Goal: Information Seeking & Learning: Learn about a topic

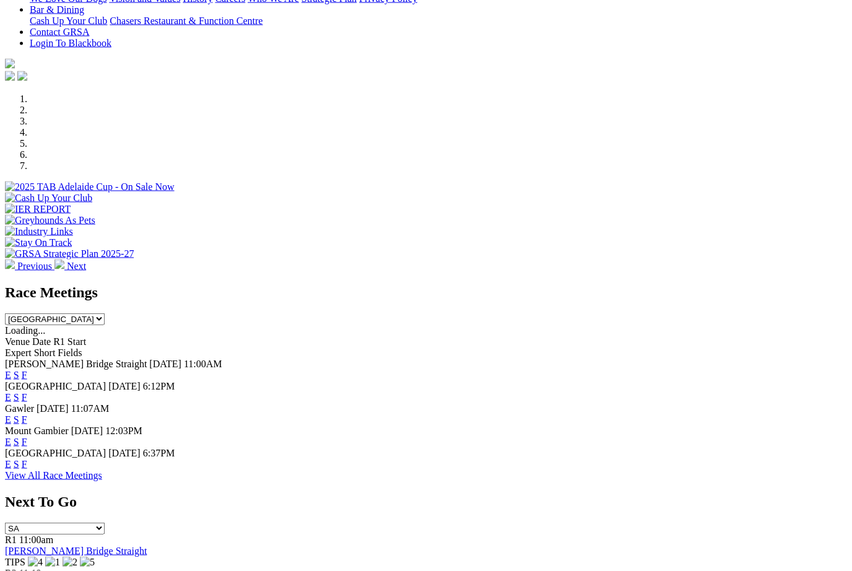
scroll to position [298, 0]
click at [27, 458] on link "F" at bounding box center [25, 463] width 6 height 11
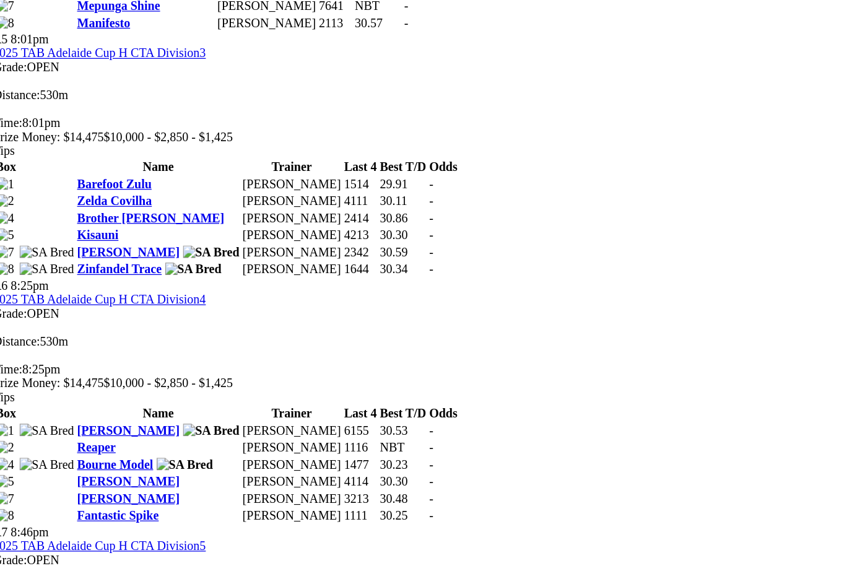
scroll to position [1370, 0]
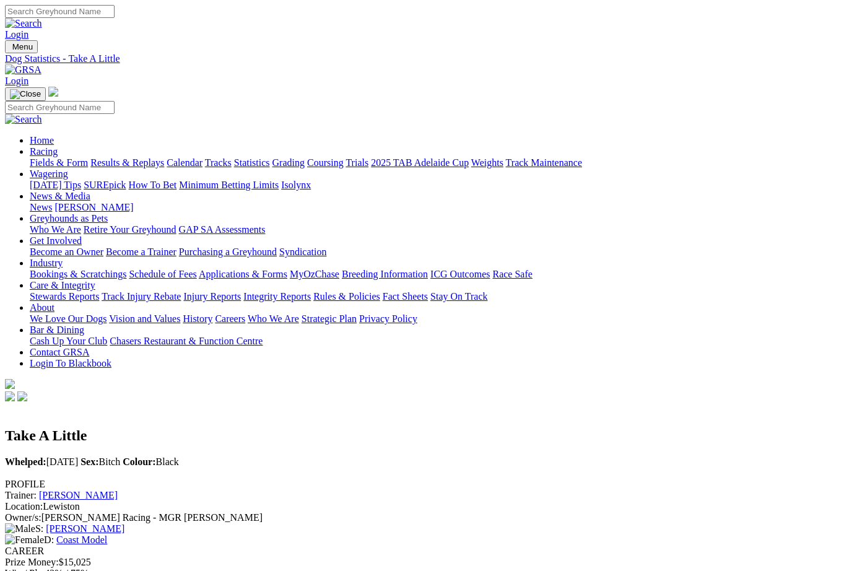
scroll to position [0, 6]
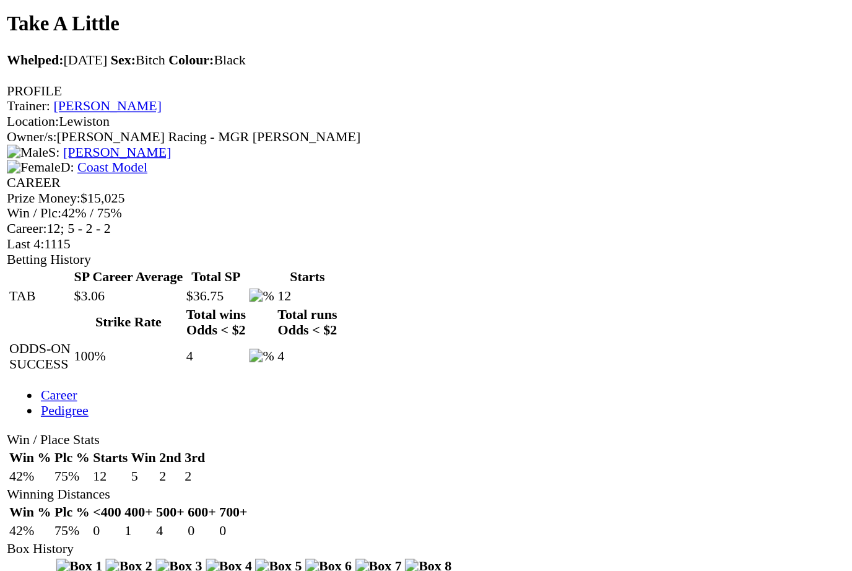
scroll to position [303, 0]
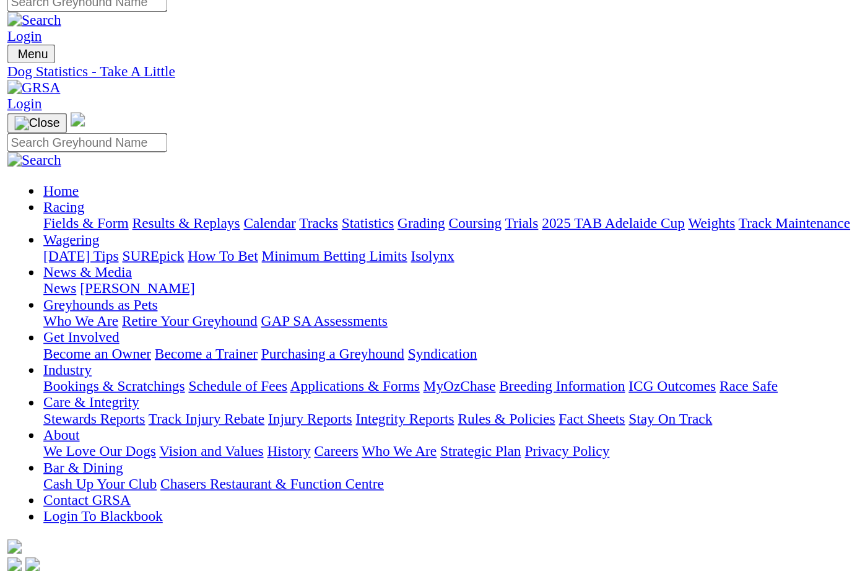
scroll to position [0, 0]
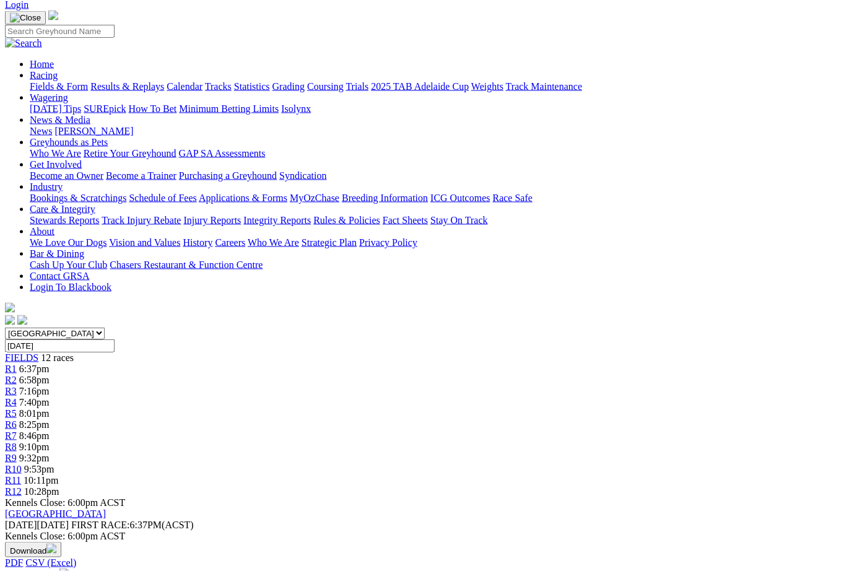
scroll to position [79, 0]
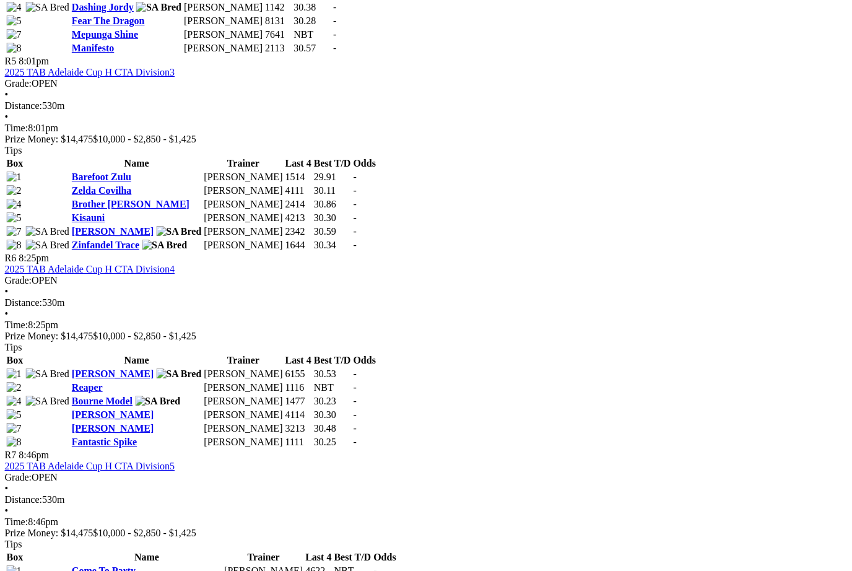
scroll to position [1406, 4]
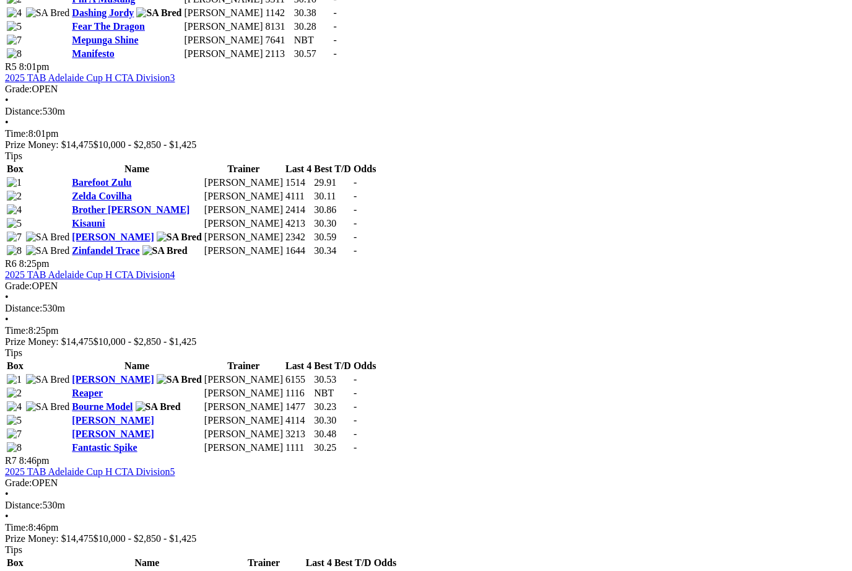
scroll to position [1411, 0]
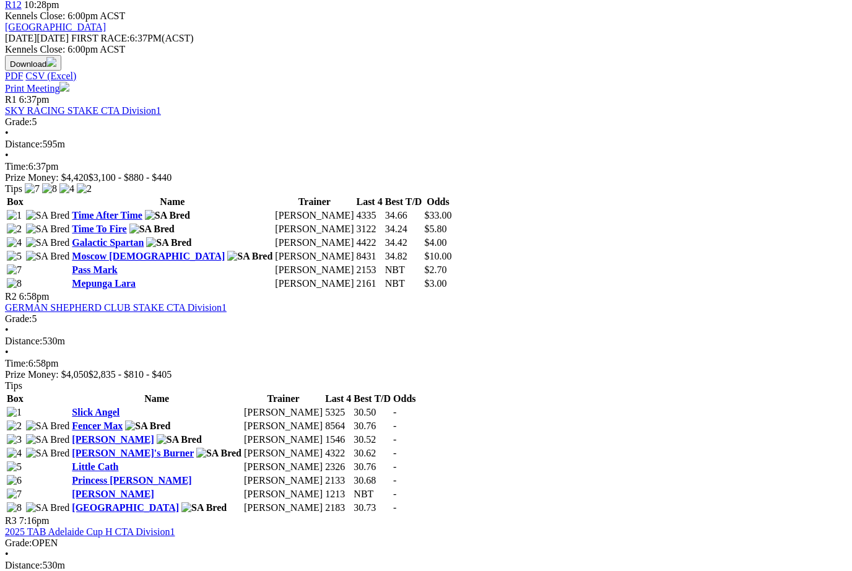
scroll to position [561, 0]
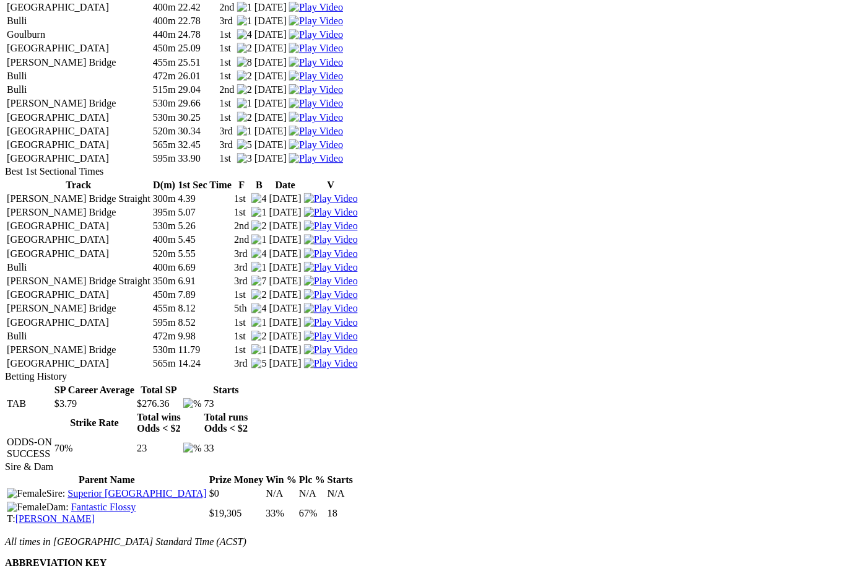
scroll to position [2019, 7]
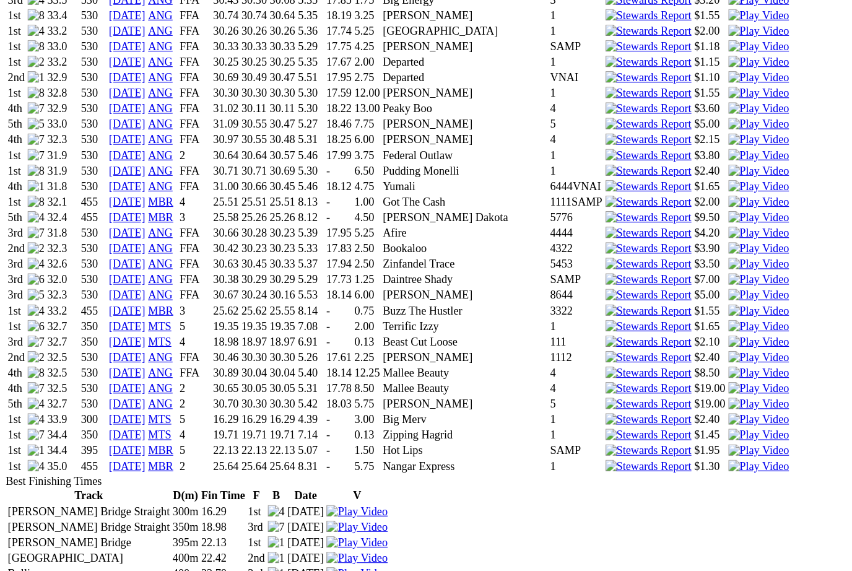
scroll to position [1474, 0]
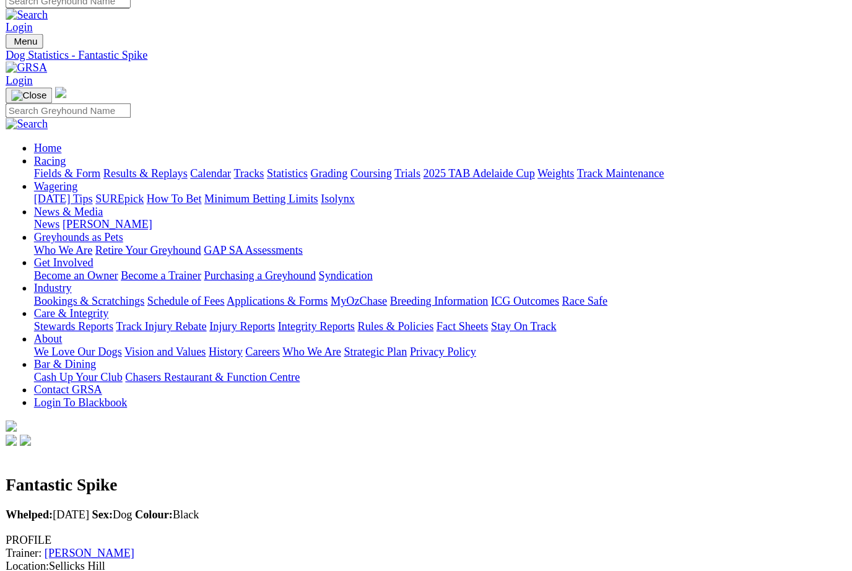
scroll to position [0, 0]
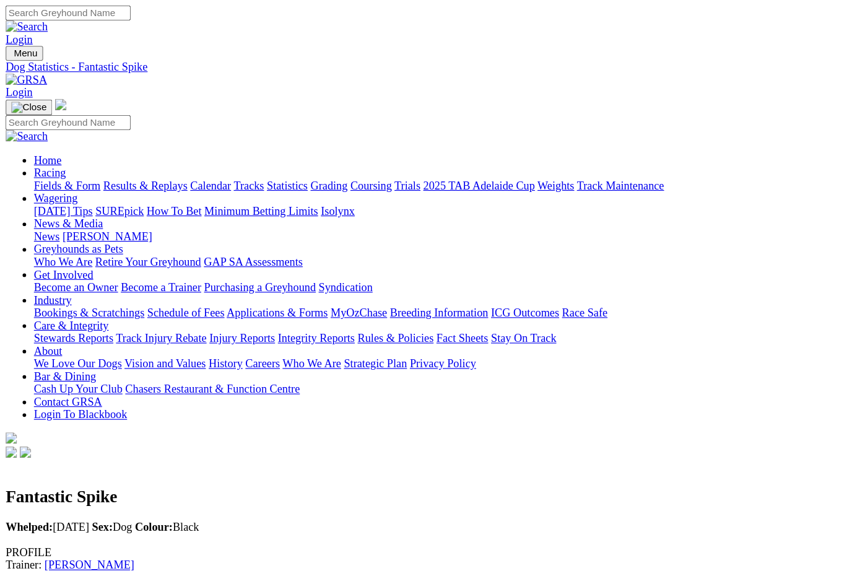
click at [98, 456] on b "Sex:" at bounding box center [89, 461] width 18 height 11
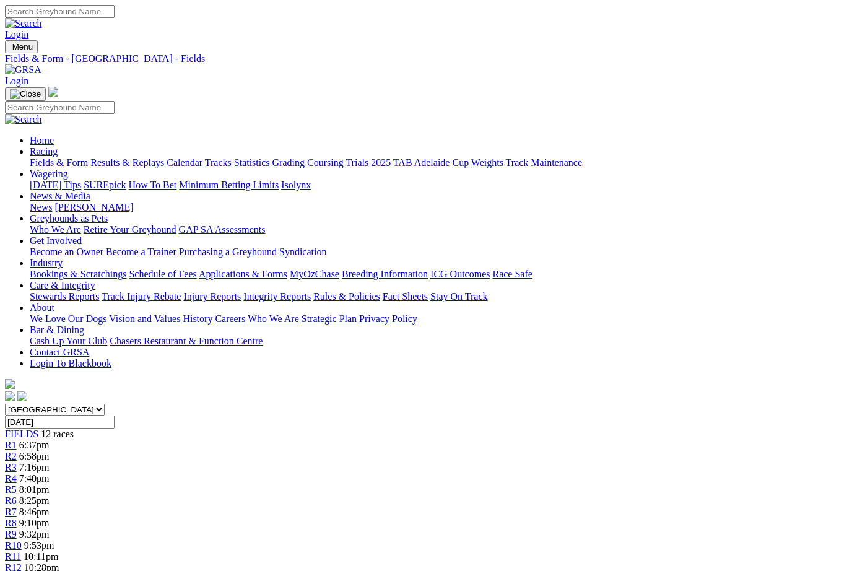
scroll to position [562, 0]
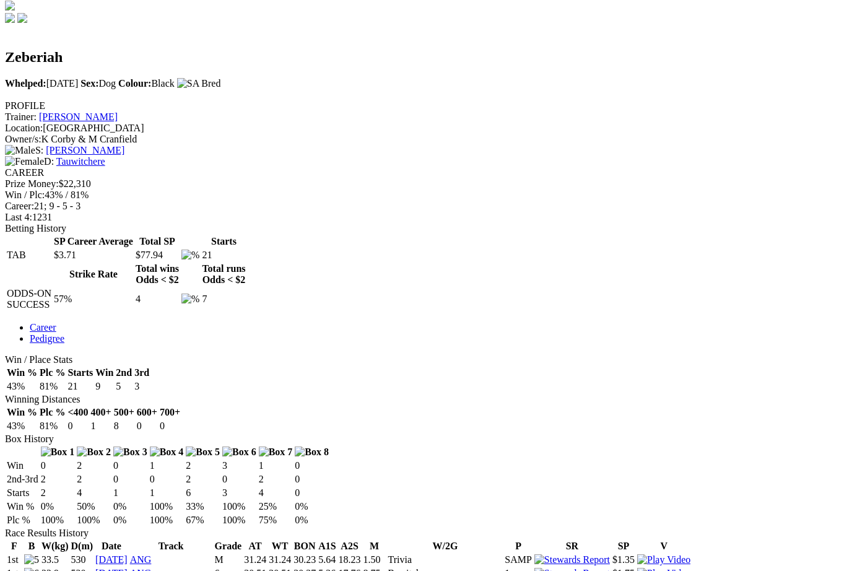
scroll to position [418, 0]
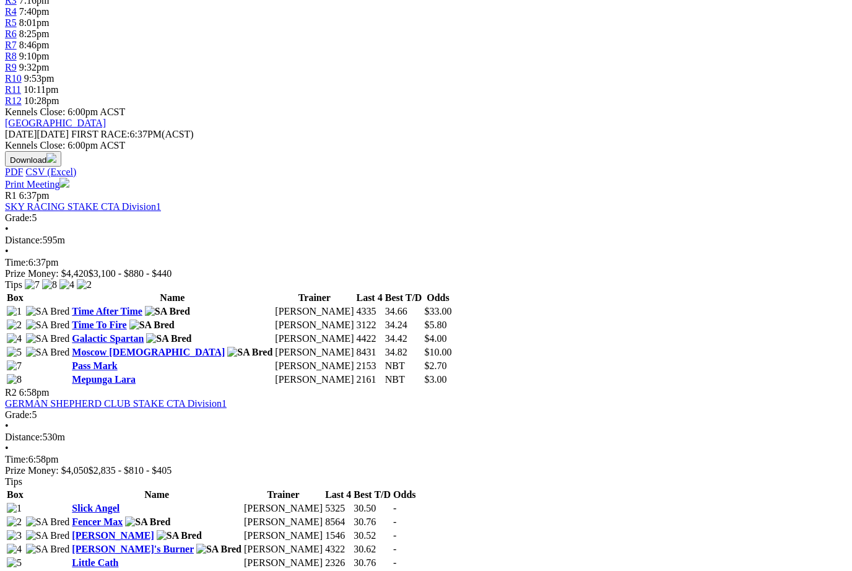
scroll to position [466, 0]
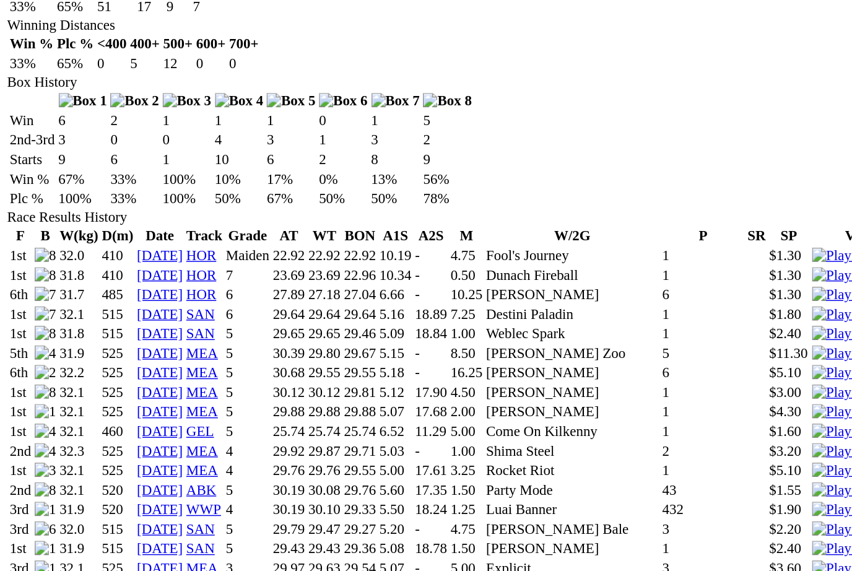
scroll to position [718, 0]
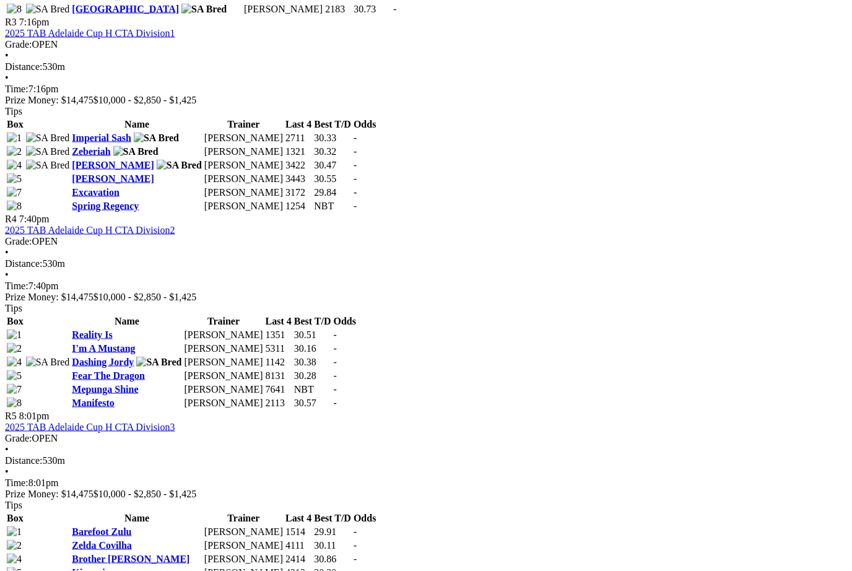
scroll to position [1062, 0]
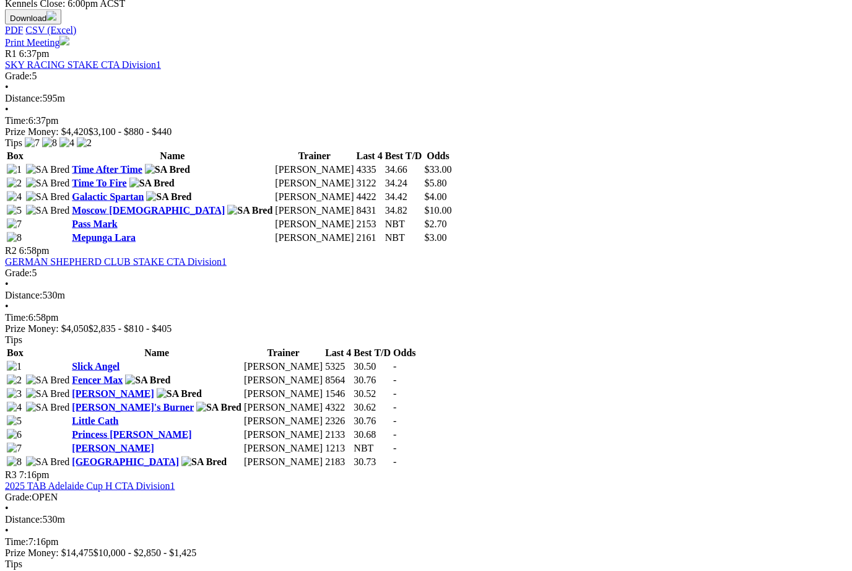
scroll to position [602, 0]
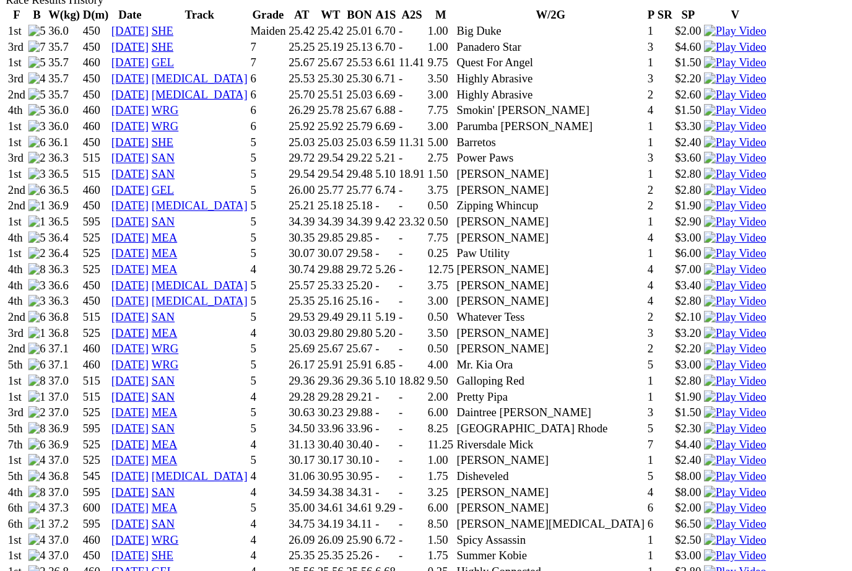
scroll to position [866, 0]
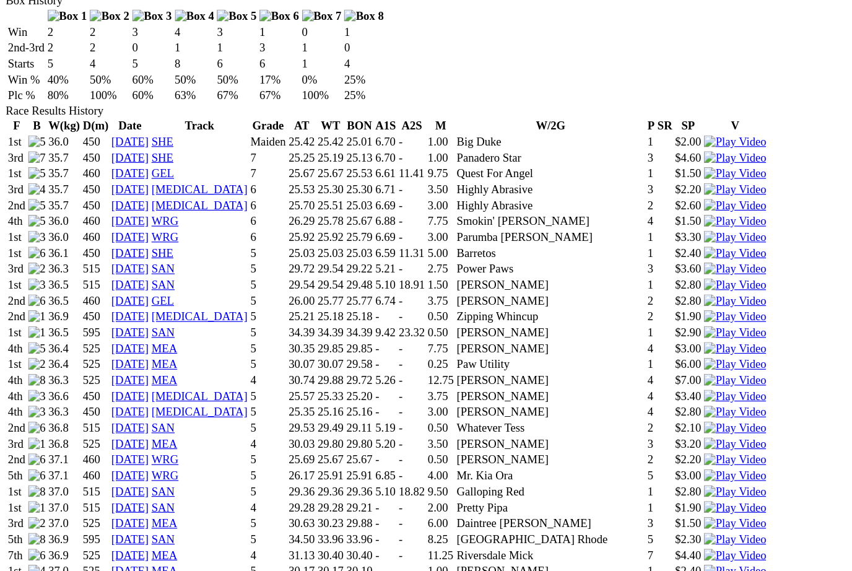
scroll to position [777, 0]
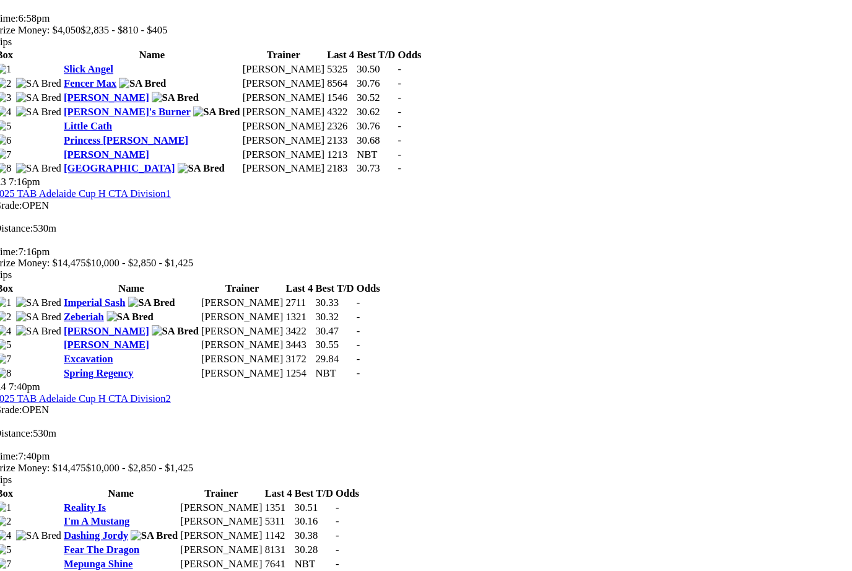
scroll to position [918, 0]
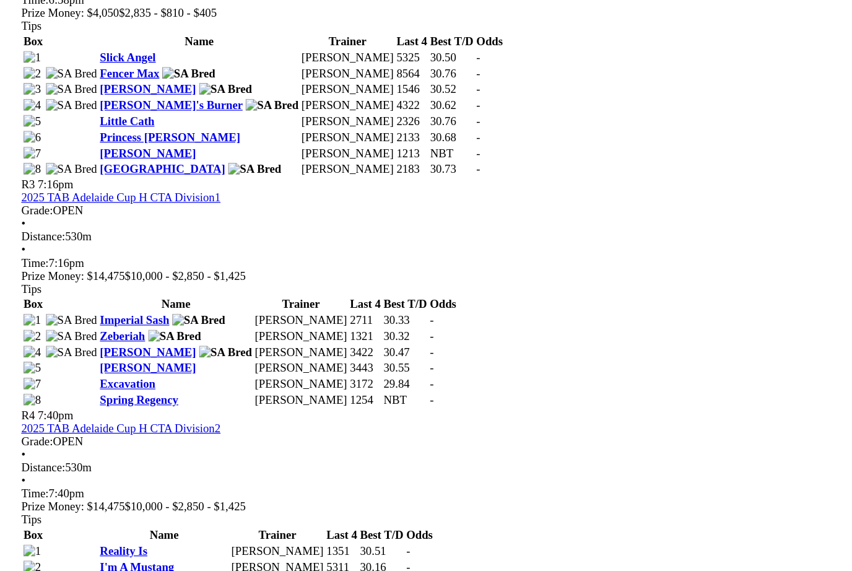
scroll to position [842, 0]
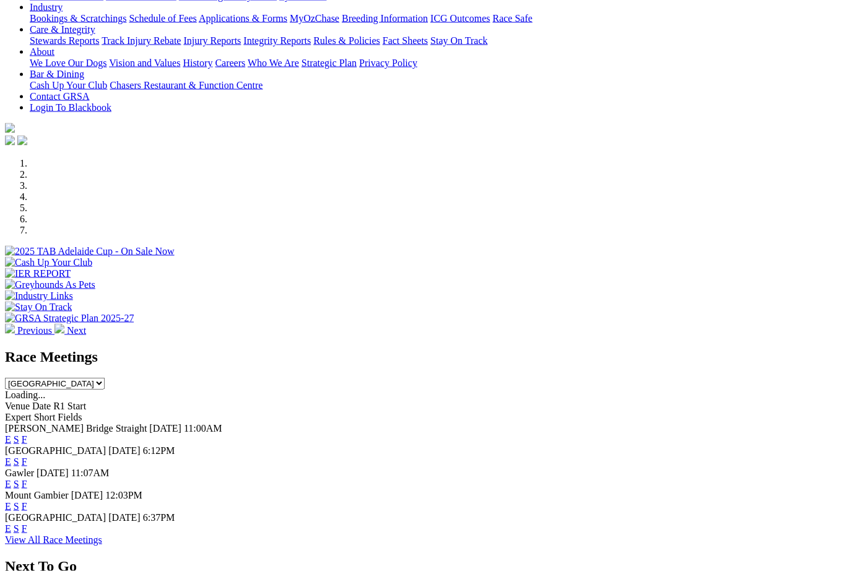
scroll to position [234, 0]
click at [27, 522] on link "F" at bounding box center [25, 527] width 6 height 11
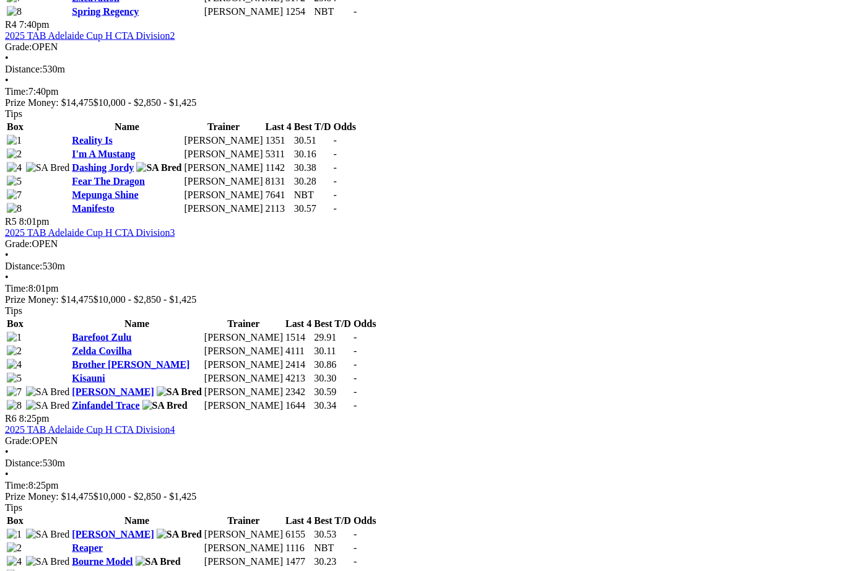
scroll to position [1256, 0]
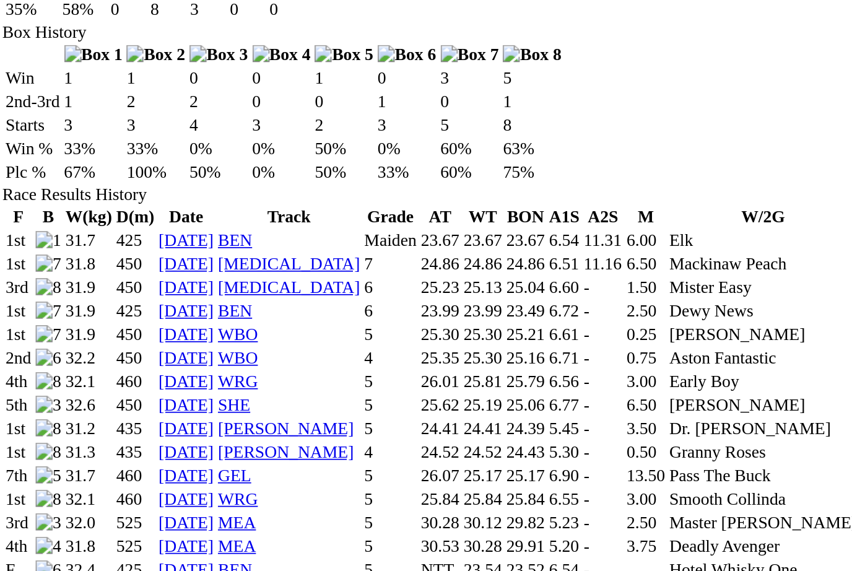
scroll to position [798, 0]
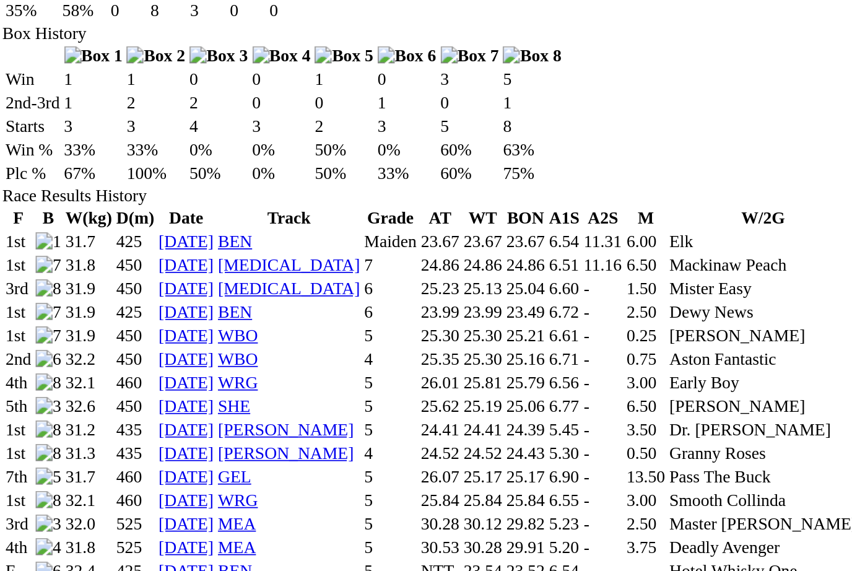
click at [474, 501] on td "Letizia" at bounding box center [446, 507] width 110 height 12
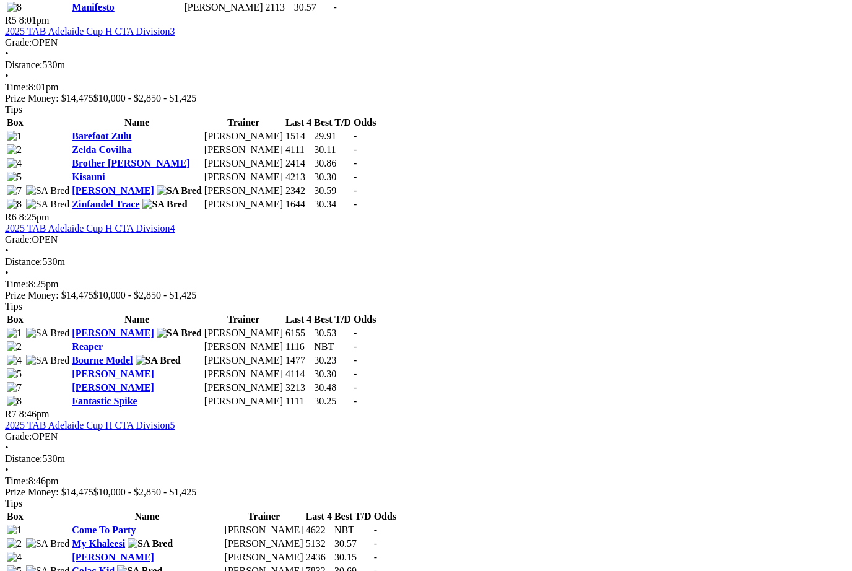
scroll to position [1455, 0]
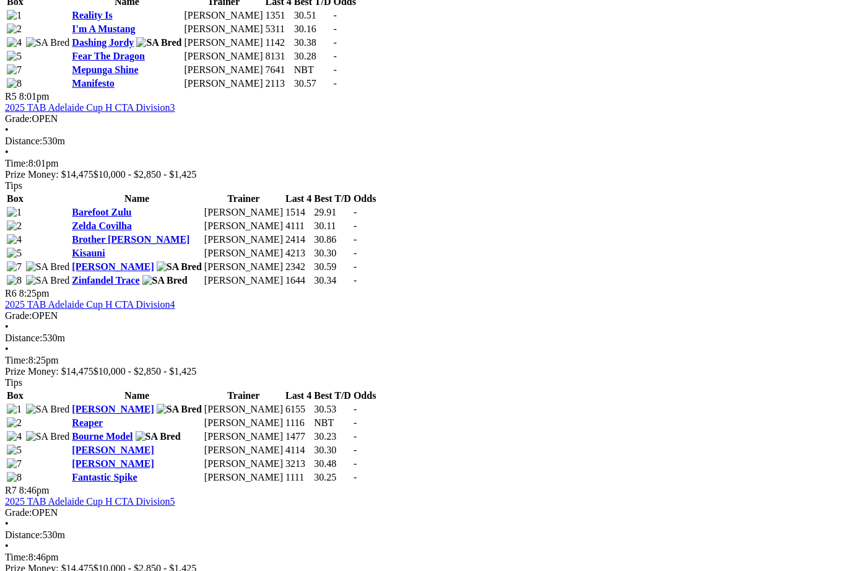
scroll to position [1378, 6]
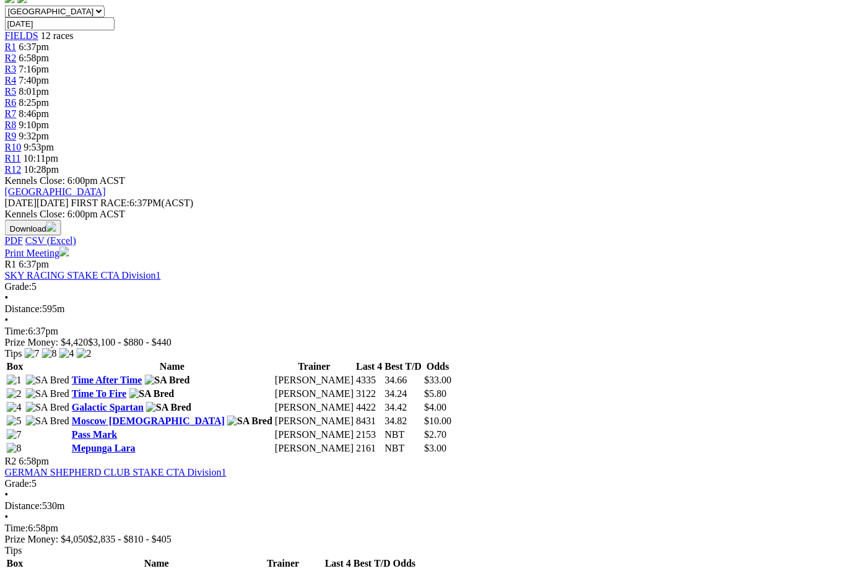
scroll to position [397, 34]
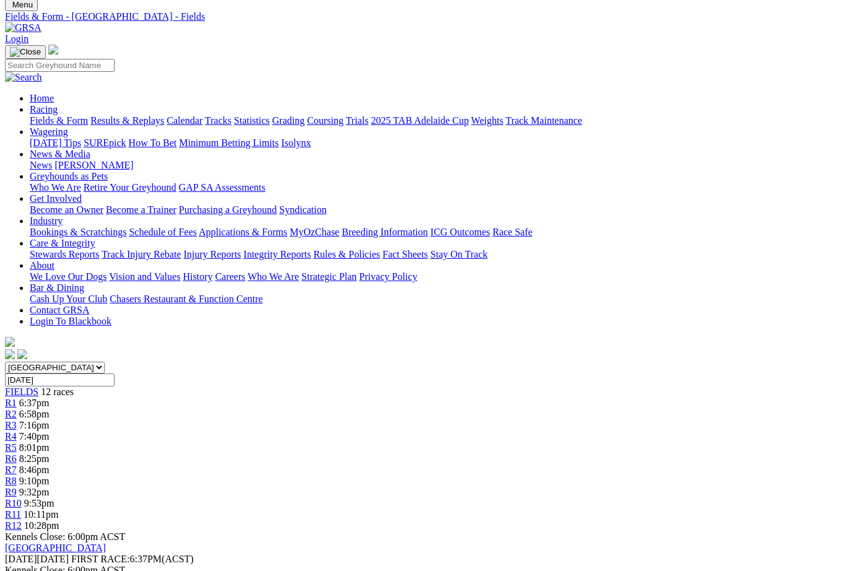
scroll to position [0, 0]
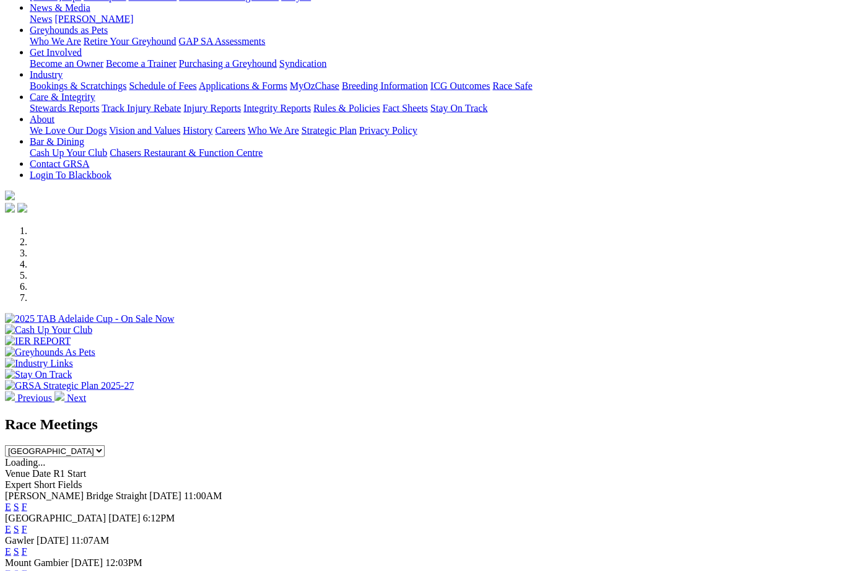
scroll to position [166, 0]
click at [105, 444] on select "[GEOGRAPHIC_DATA] [GEOGRAPHIC_DATA] [GEOGRAPHIC_DATA] [GEOGRAPHIC_DATA] [GEOGRA…" at bounding box center [55, 450] width 100 height 12
select select "[GEOGRAPHIC_DATA]"
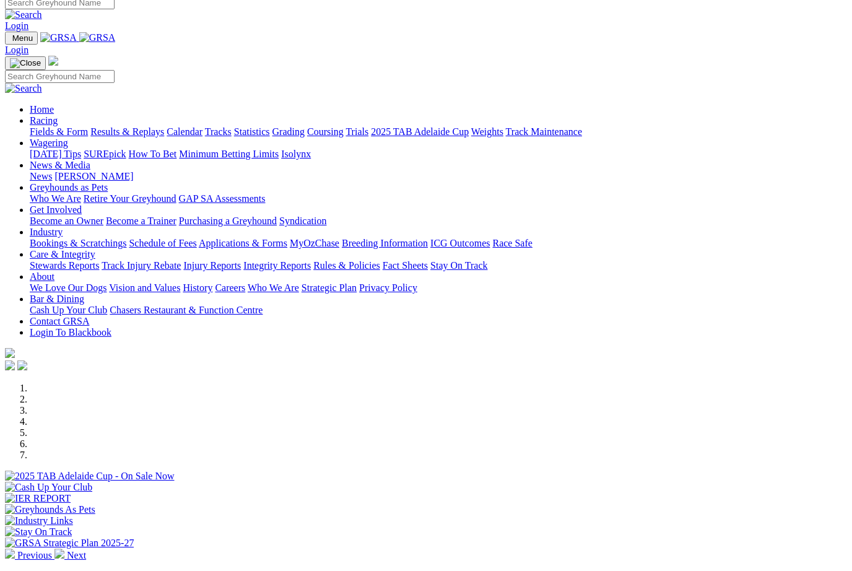
scroll to position [0, 0]
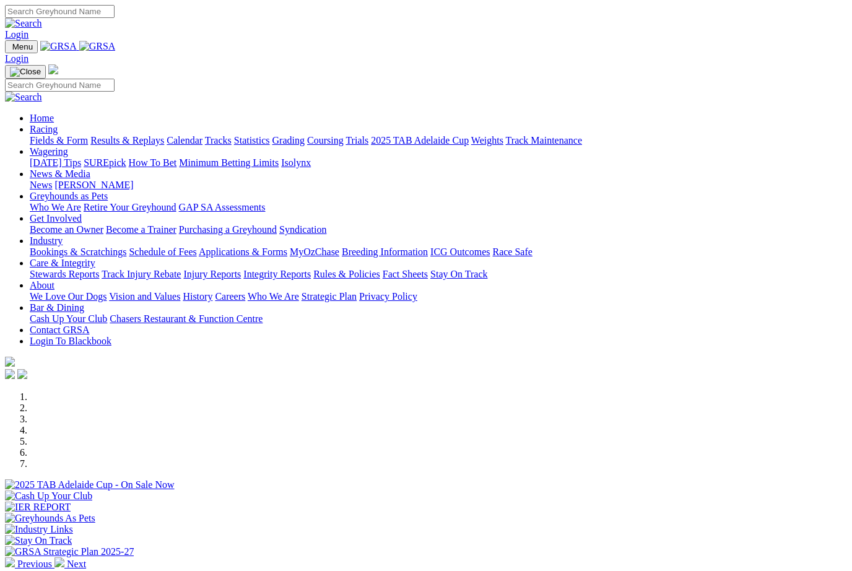
click at [58, 124] on link "Racing" at bounding box center [44, 129] width 28 height 11
click at [158, 135] on link "Results & Replays" at bounding box center [127, 140] width 74 height 11
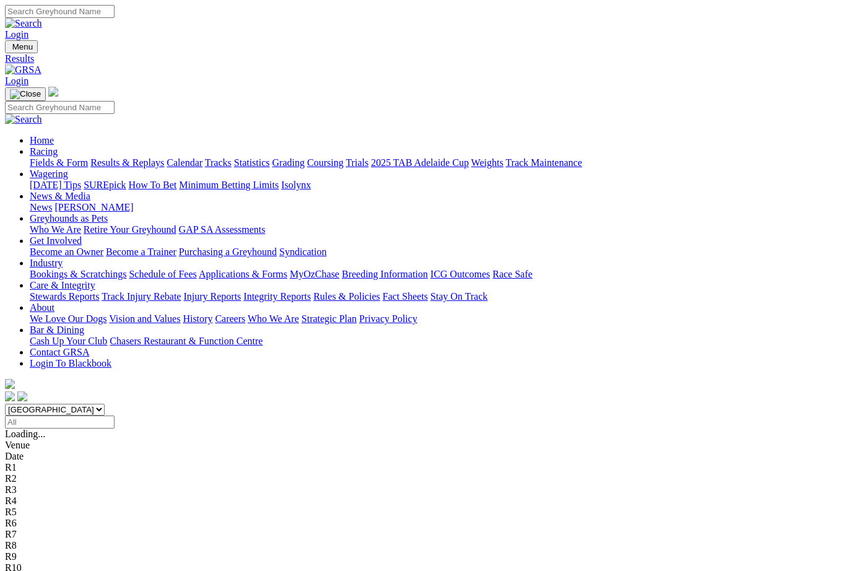
click at [105, 404] on select "[GEOGRAPHIC_DATA] [GEOGRAPHIC_DATA] [GEOGRAPHIC_DATA] [GEOGRAPHIC_DATA] [GEOGRA…" at bounding box center [55, 410] width 100 height 12
select select "[GEOGRAPHIC_DATA]"
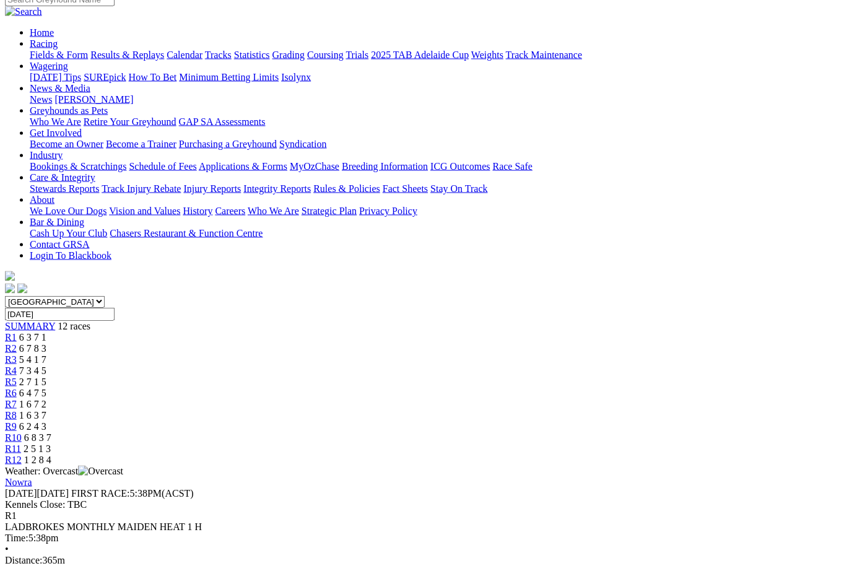
scroll to position [128, 0]
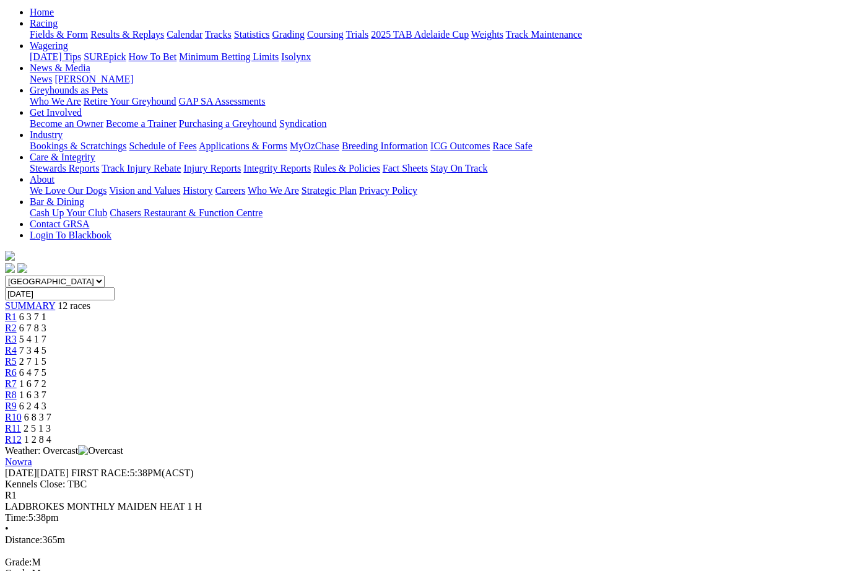
click at [17, 322] on link "R2" at bounding box center [11, 327] width 12 height 11
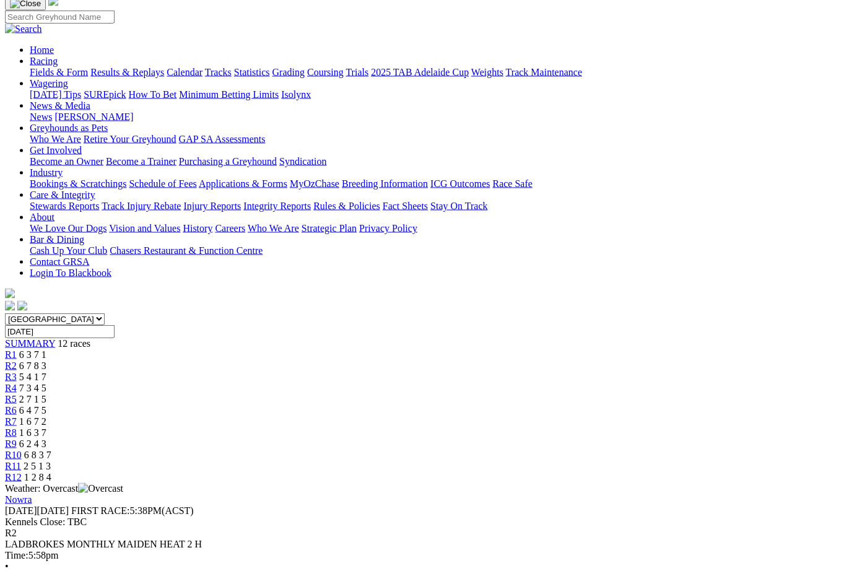
scroll to position [92, 0]
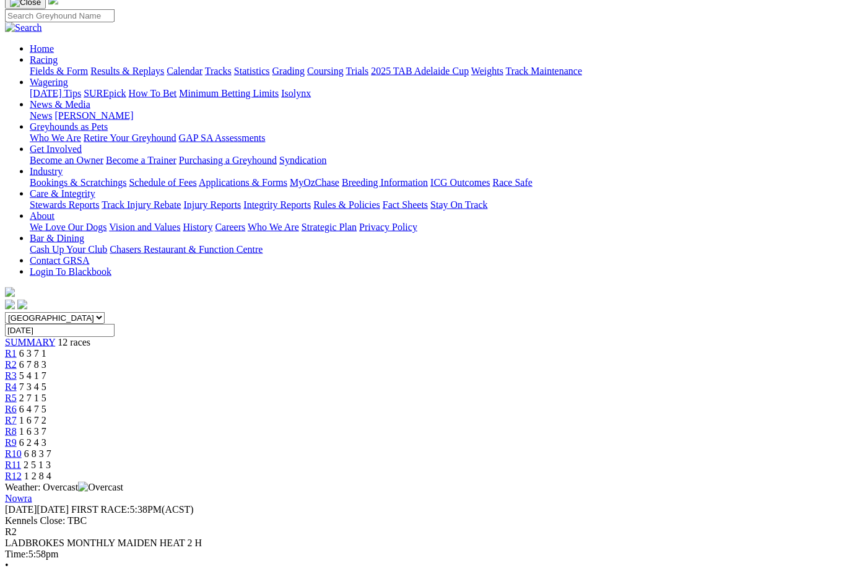
click at [17, 370] on span "R3" at bounding box center [11, 375] width 12 height 11
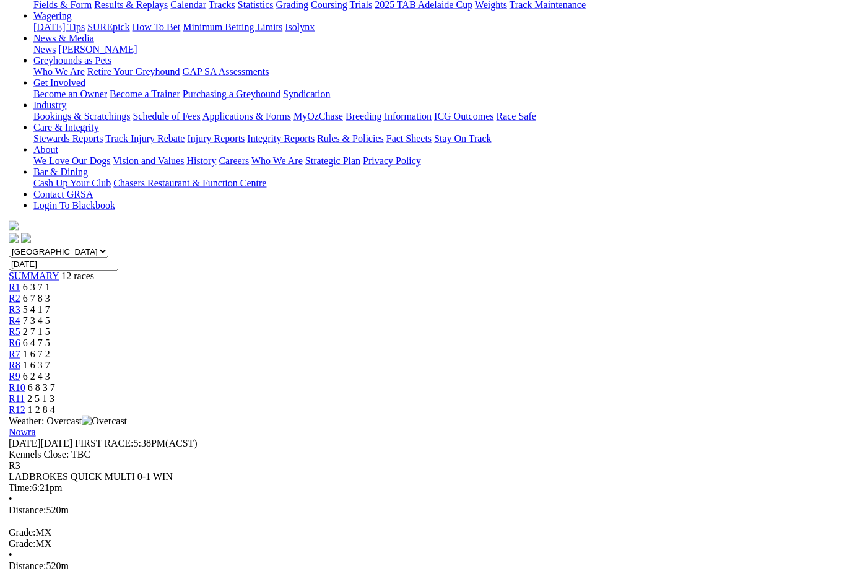
scroll to position [176, 0]
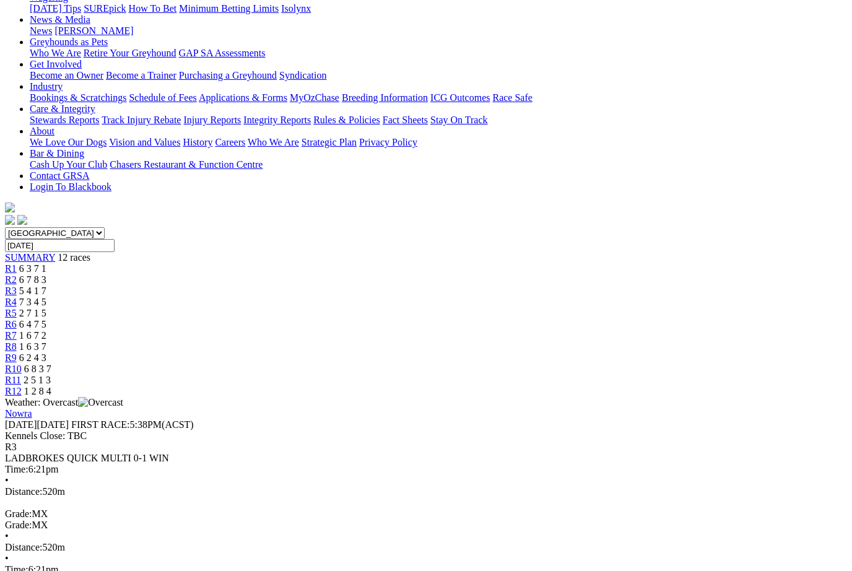
click at [17, 296] on span "R4" at bounding box center [11, 301] width 12 height 11
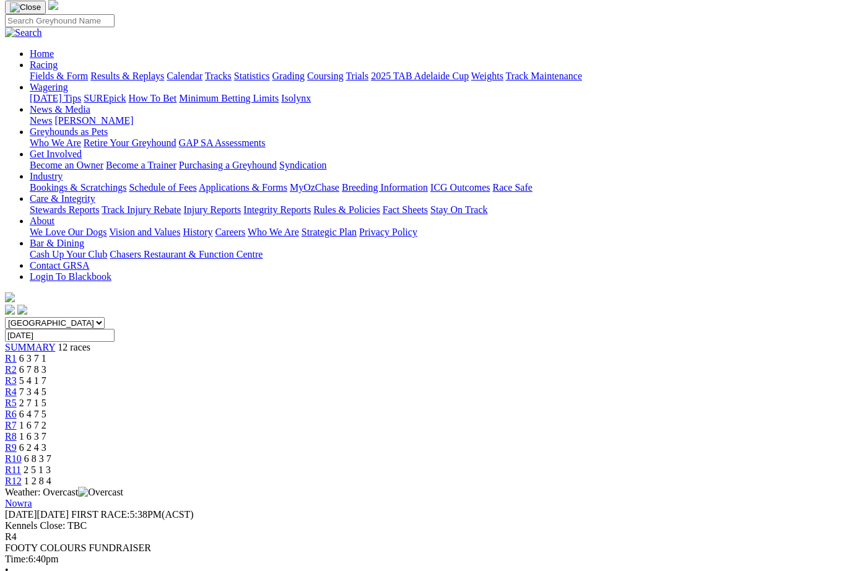
scroll to position [86, 0]
click at [17, 398] on link "R5" at bounding box center [11, 403] width 12 height 11
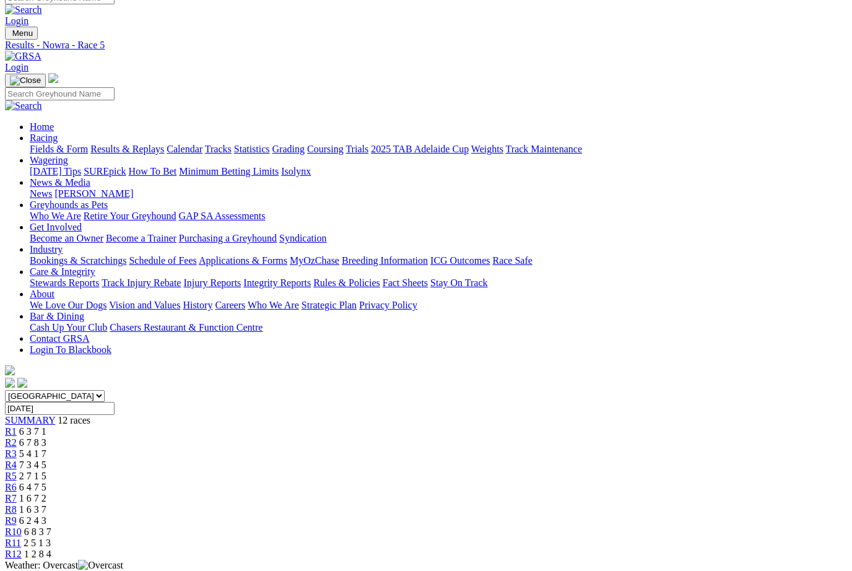
scroll to position [14, 0]
click at [17, 482] on link "R6" at bounding box center [11, 487] width 12 height 11
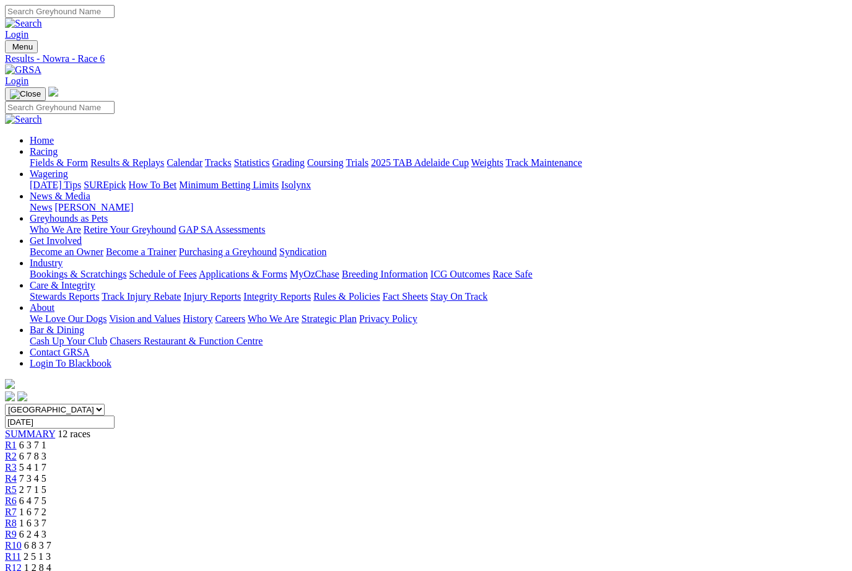
click at [17, 506] on link "R7" at bounding box center [11, 511] width 12 height 11
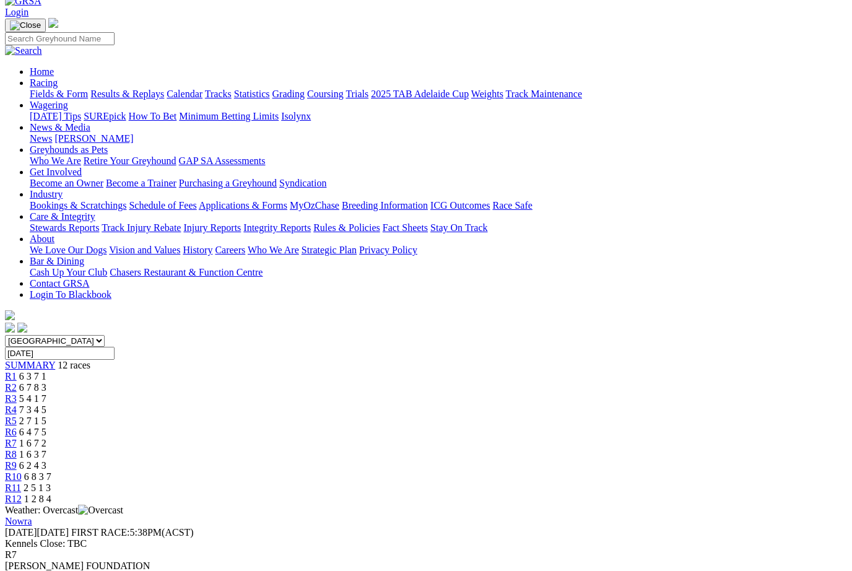
scroll to position [68, 0]
click at [17, 449] on link "R8" at bounding box center [11, 454] width 12 height 11
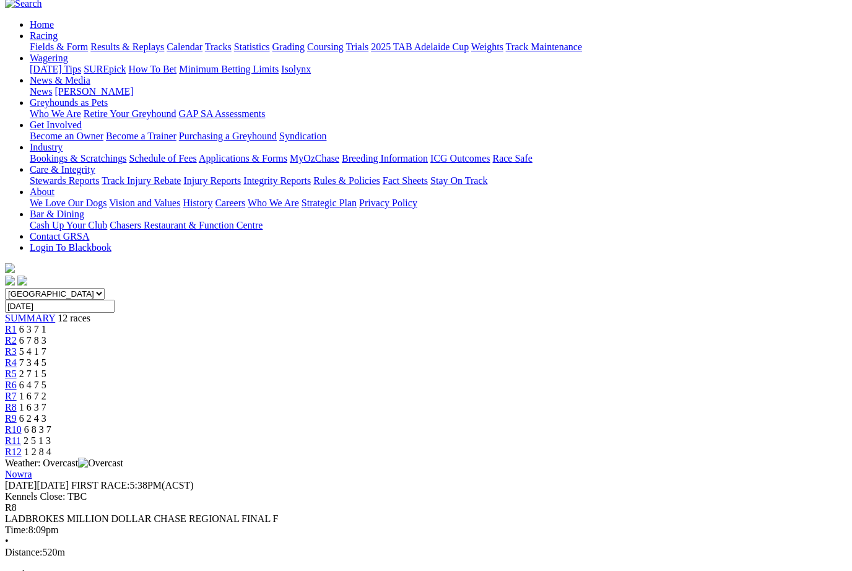
scroll to position [116, 0]
click at [46, 412] on span "6 2 4 3" at bounding box center [32, 417] width 27 height 11
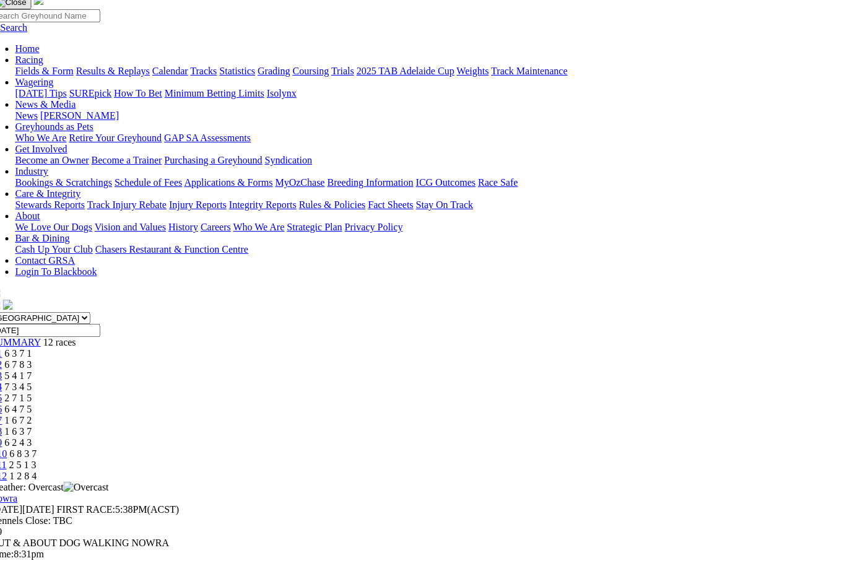
scroll to position [91, 14]
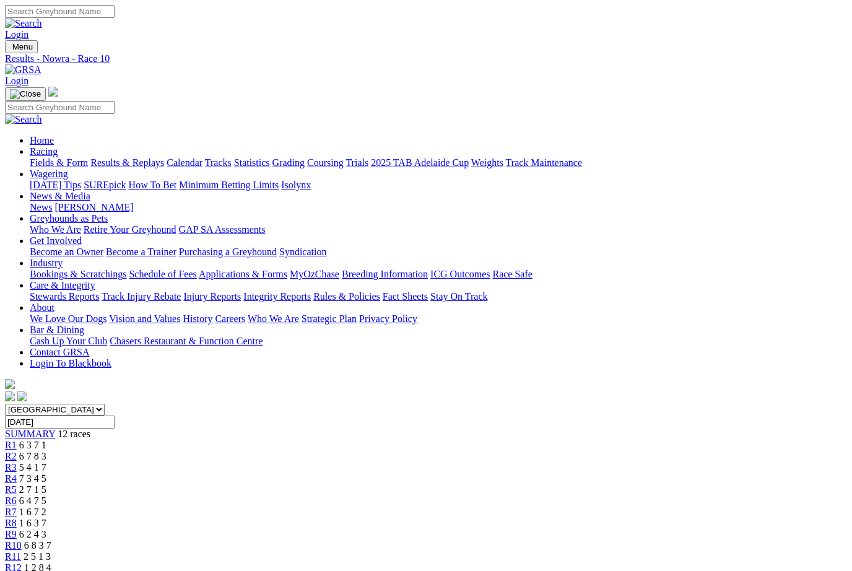
click at [51, 551] on span "2 5 1 3" at bounding box center [37, 556] width 27 height 11
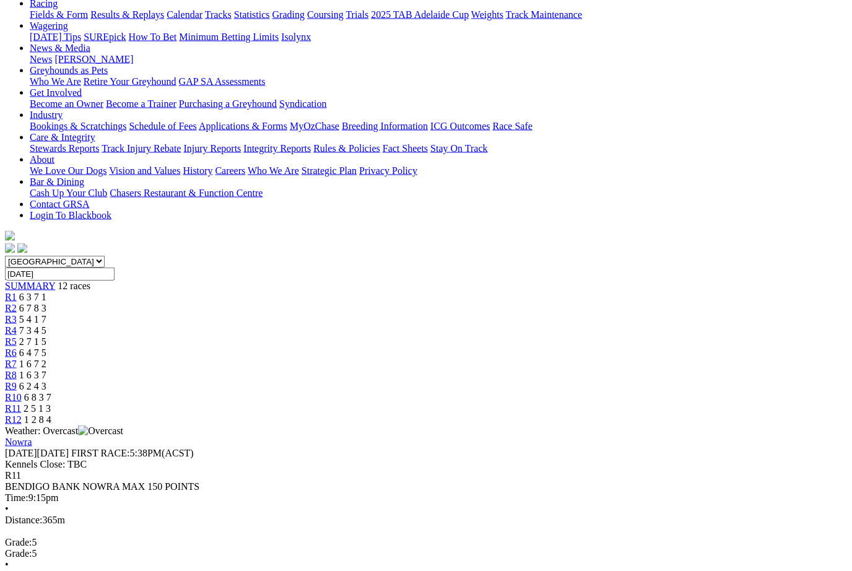
scroll to position [149, 0]
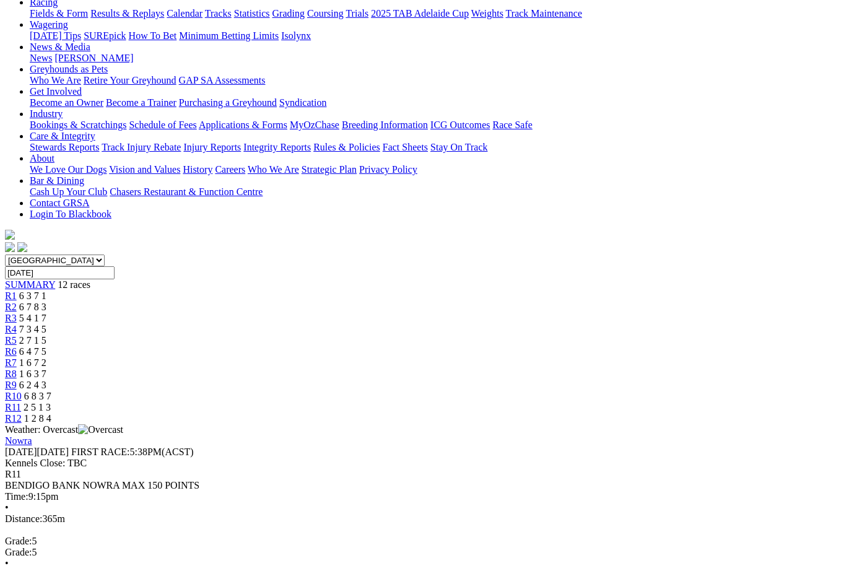
click at [22, 413] on span "R12" at bounding box center [13, 418] width 17 height 11
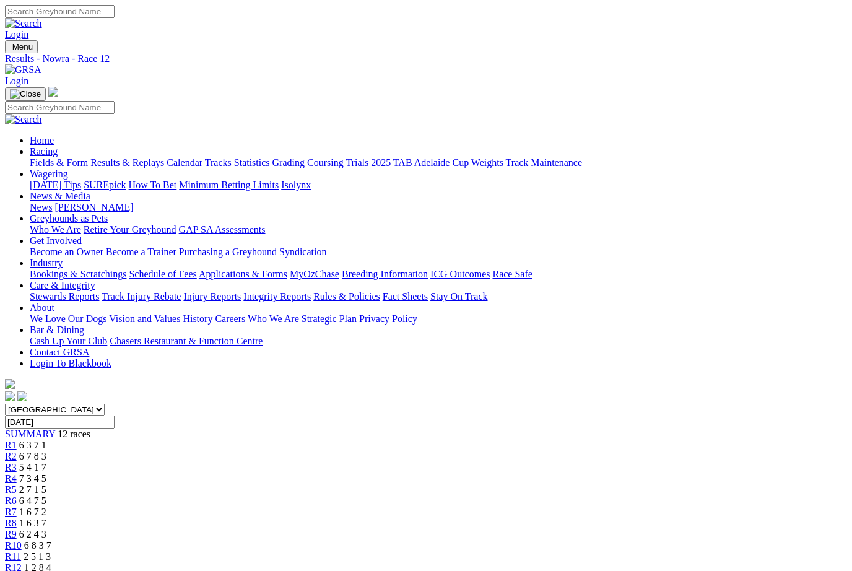
click at [47, 157] on link "Fields & Form" at bounding box center [59, 162] width 58 height 11
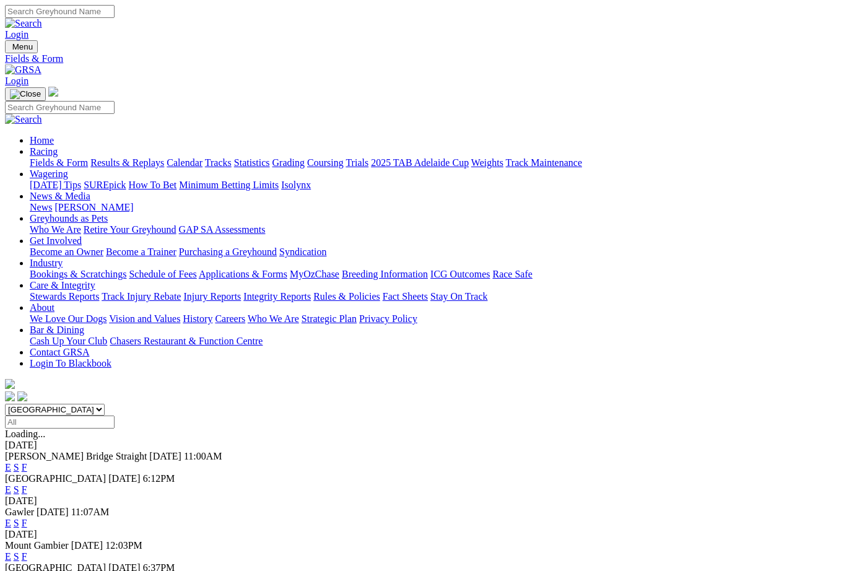
click at [270, 157] on link "Statistics" at bounding box center [252, 162] width 36 height 11
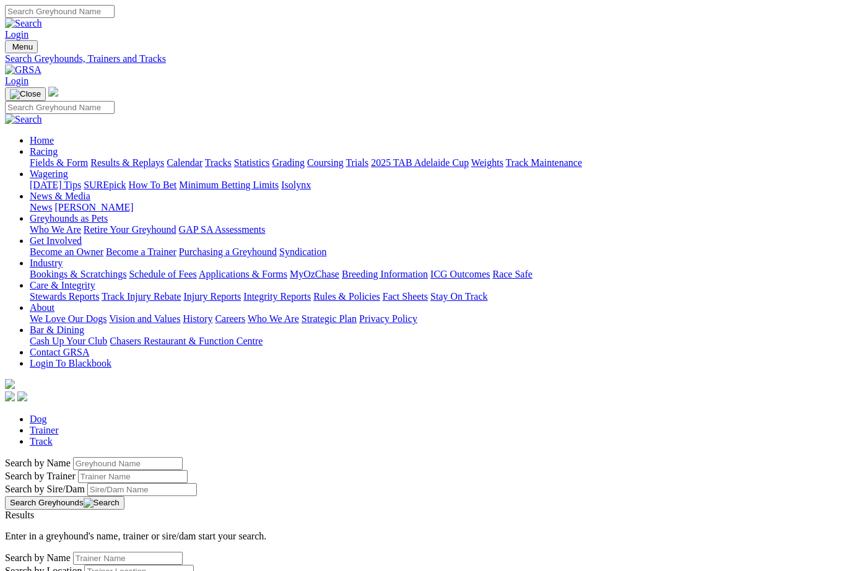
click at [73, 457] on input "Search by Greyhound name" at bounding box center [128, 463] width 110 height 13
type input "Par three"
click at [124, 496] on button "Search Greyhounds" at bounding box center [64, 503] width 119 height 14
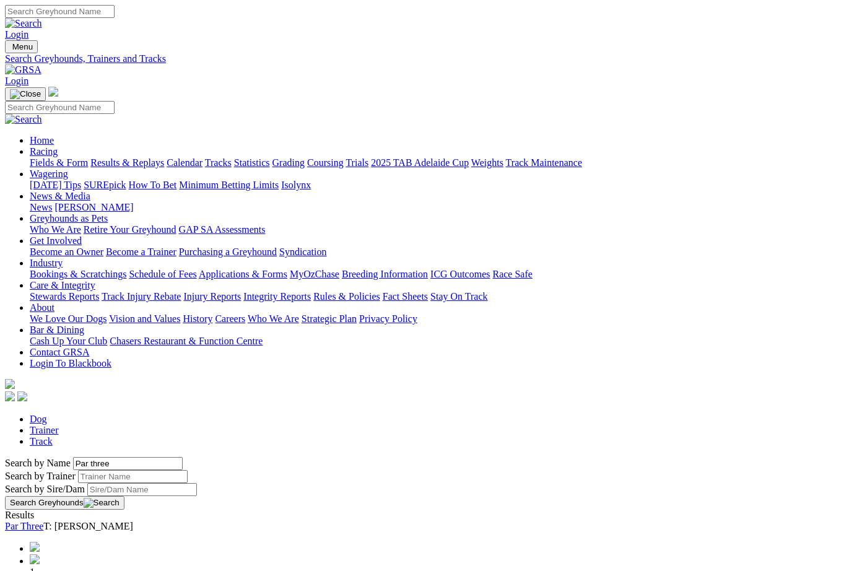
click at [43, 521] on link "Par Three" at bounding box center [24, 526] width 38 height 11
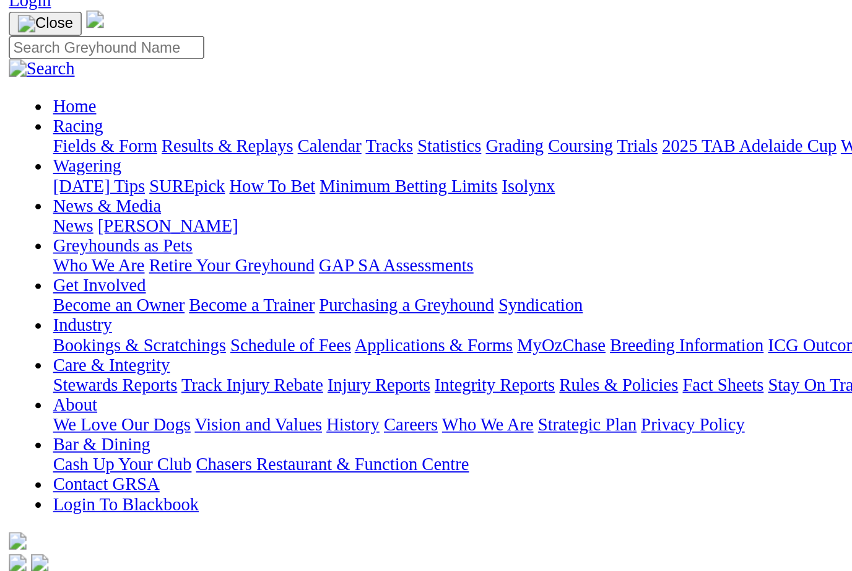
scroll to position [80, 0]
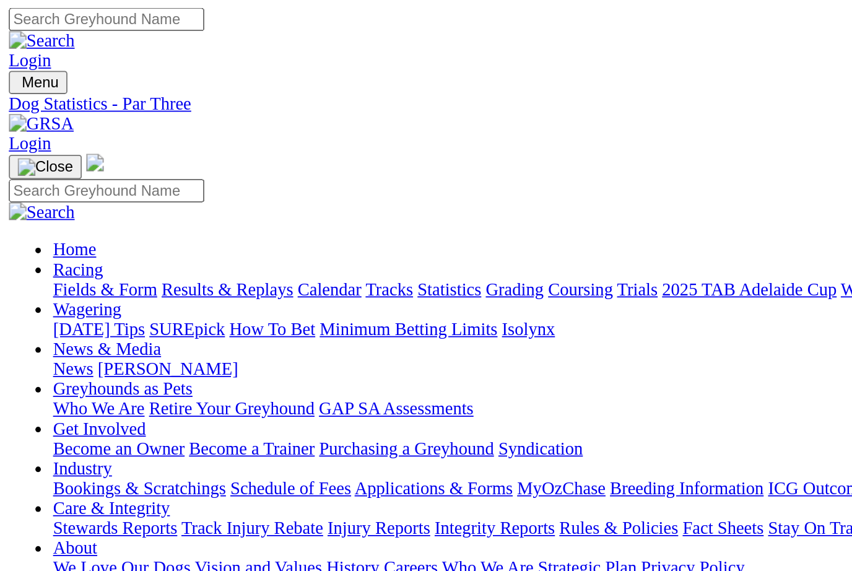
scroll to position [0, 0]
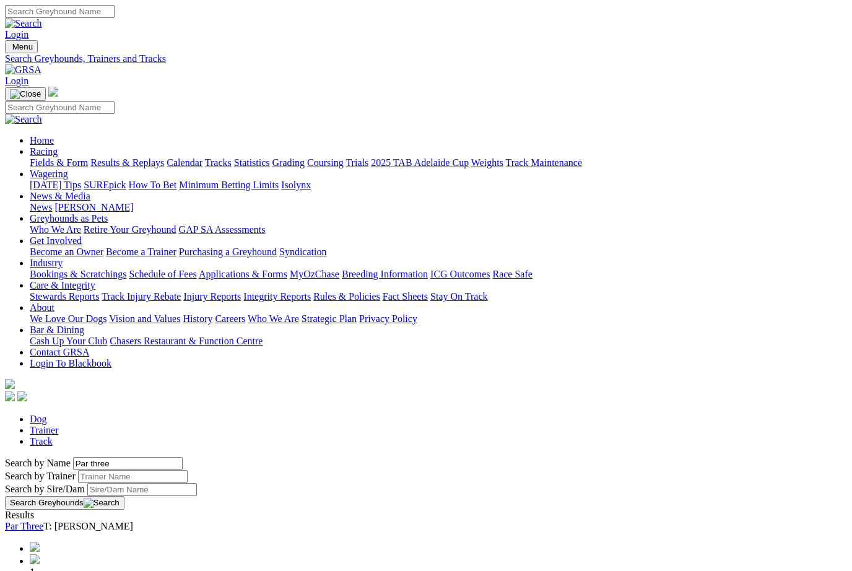
click at [124, 496] on button "Search Greyhounds" at bounding box center [64, 503] width 119 height 14
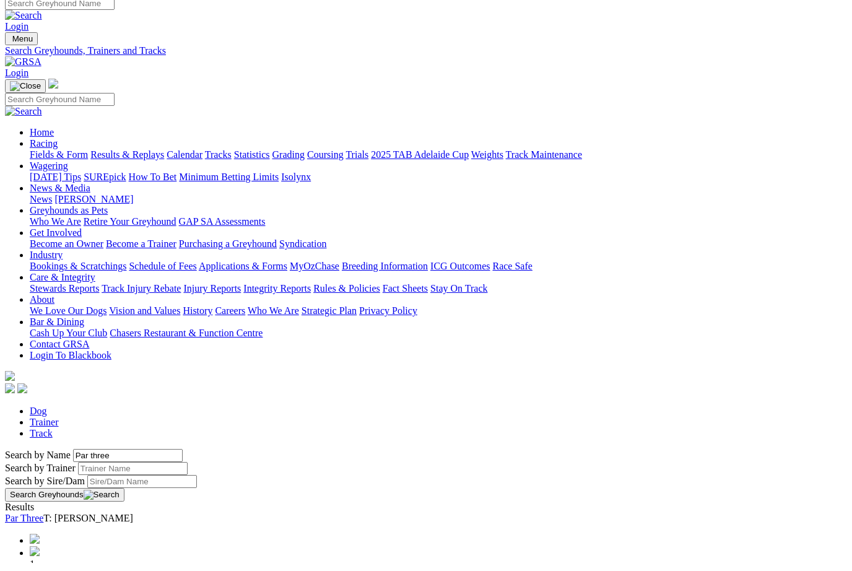
click at [183, 457] on input "Par three" at bounding box center [128, 463] width 110 height 13
click at [46, 157] on link "Fields & Form" at bounding box center [59, 162] width 58 height 11
